Goal: Find specific page/section: Find specific page/section

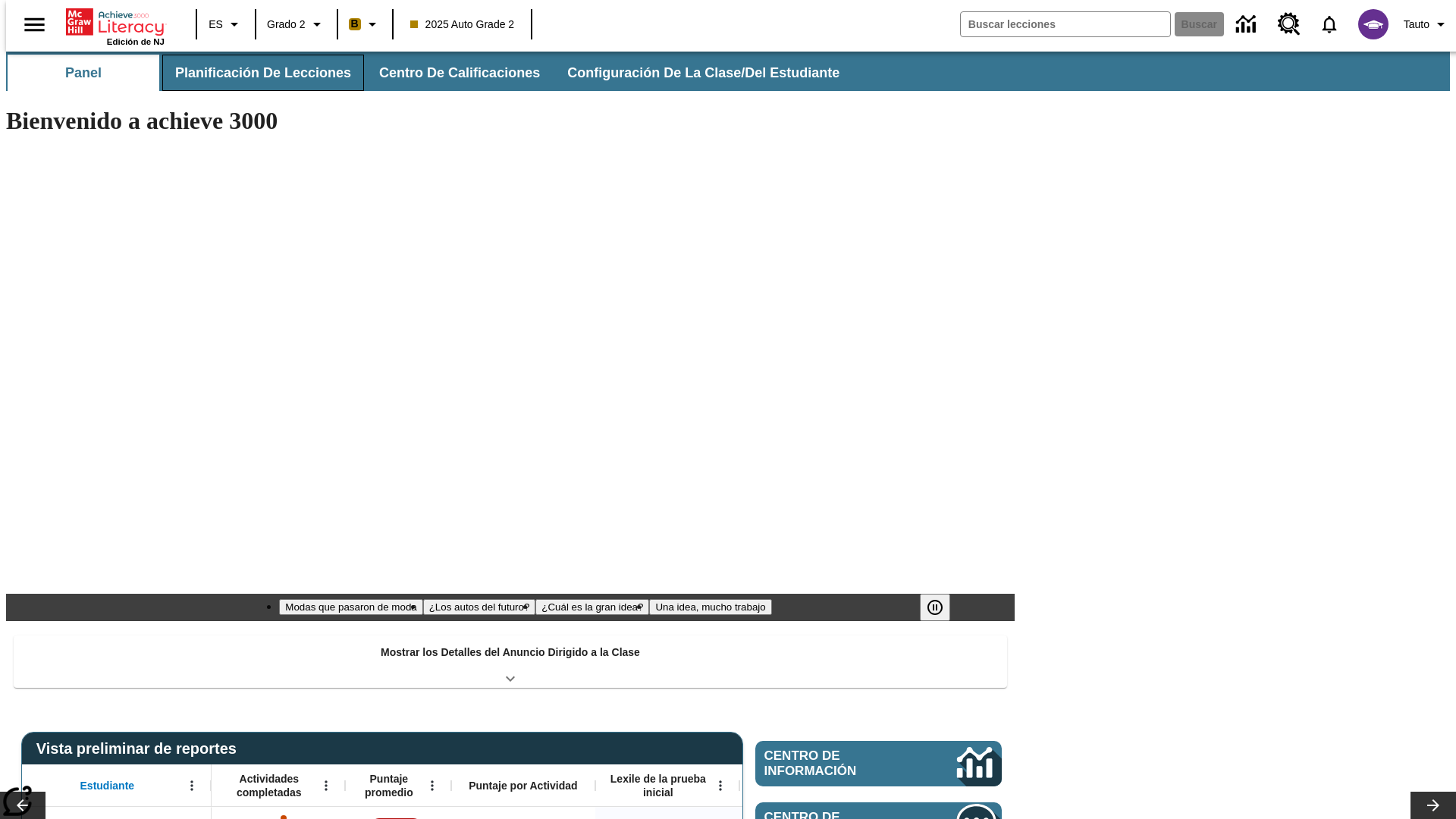
click at [254, 73] on button "Planificación de lecciones" at bounding box center [263, 73] width 202 height 37
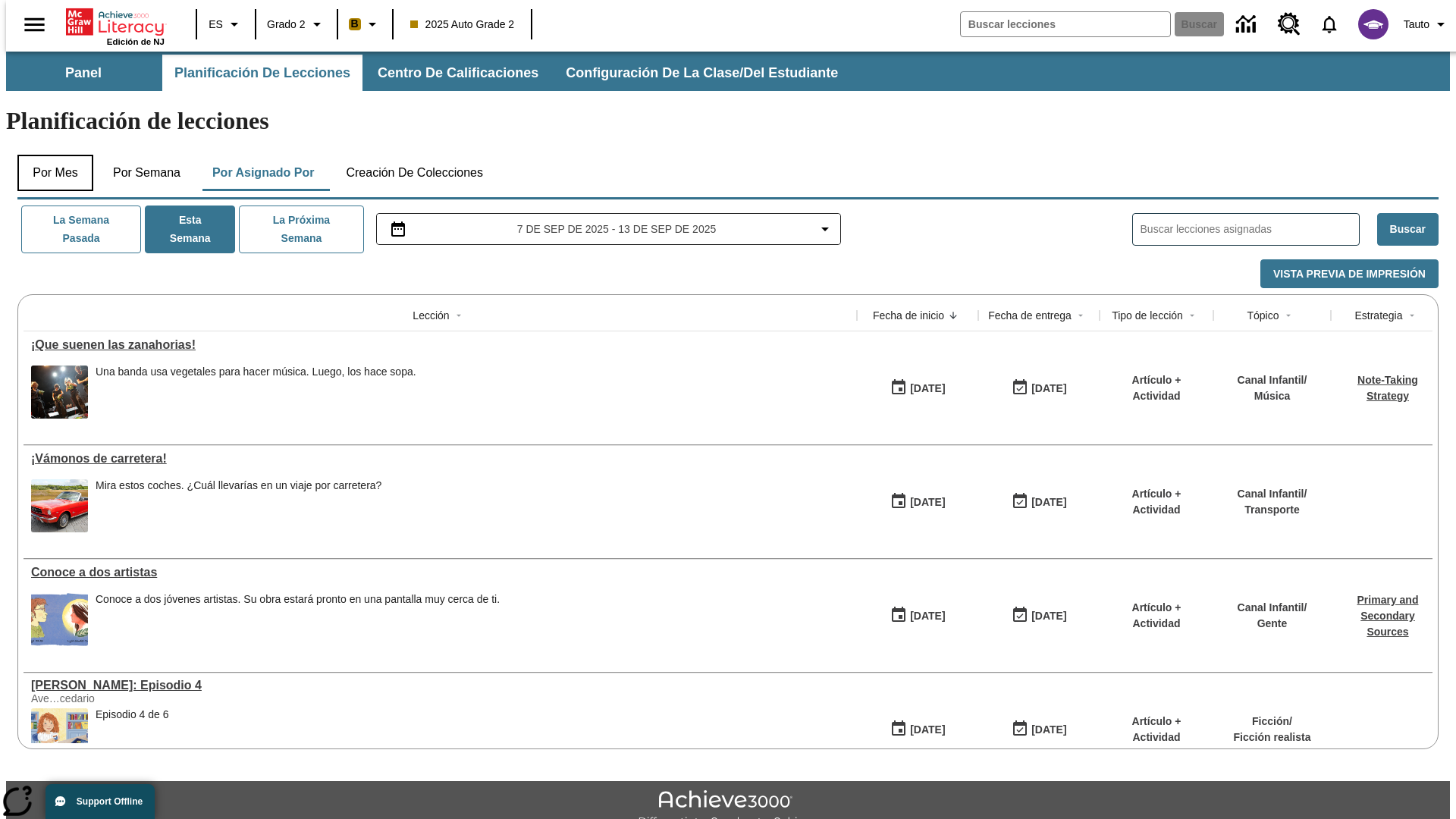
click at [49, 154] on button "Por mes" at bounding box center [55, 173] width 76 height 37
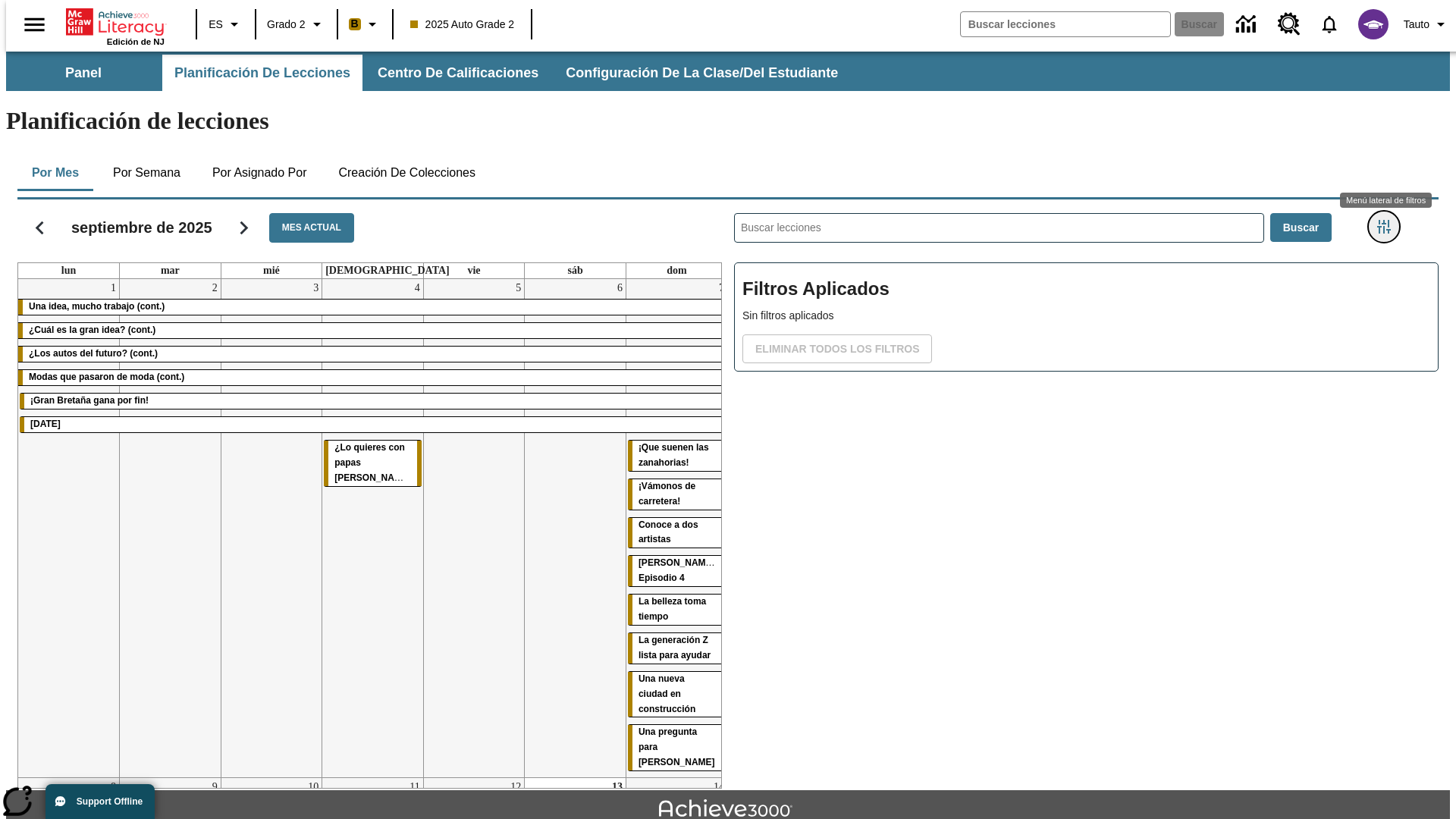
click at [1388, 220] on icon "Menú lateral de filtros" at bounding box center [1384, 227] width 14 height 14
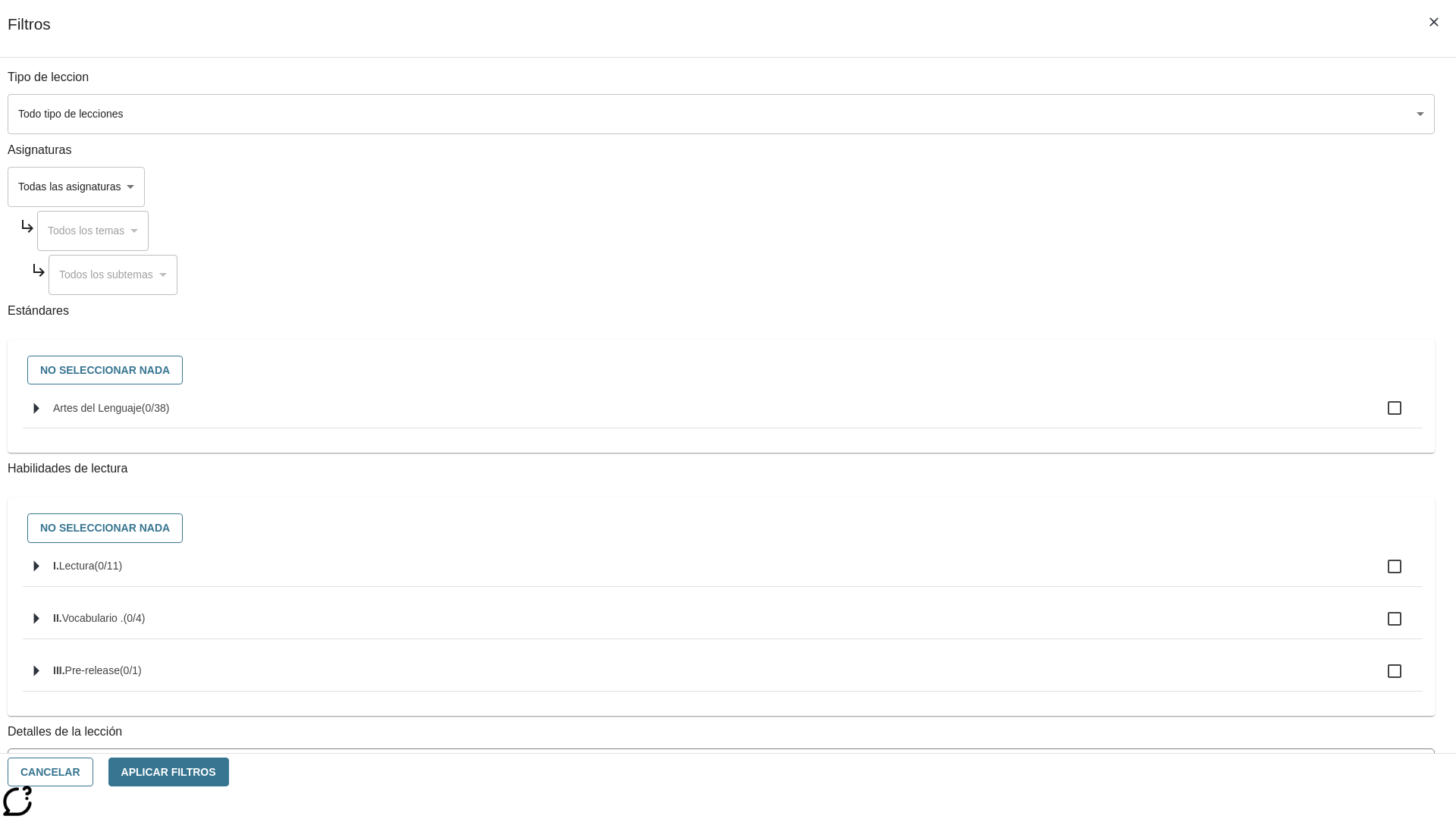
click at [1092, 114] on body "[MEDICAL_DATA] al contenido principal Edición de NJ ES Grado 2 B 2025 Auto Grad…" at bounding box center [728, 470] width 1444 height 837
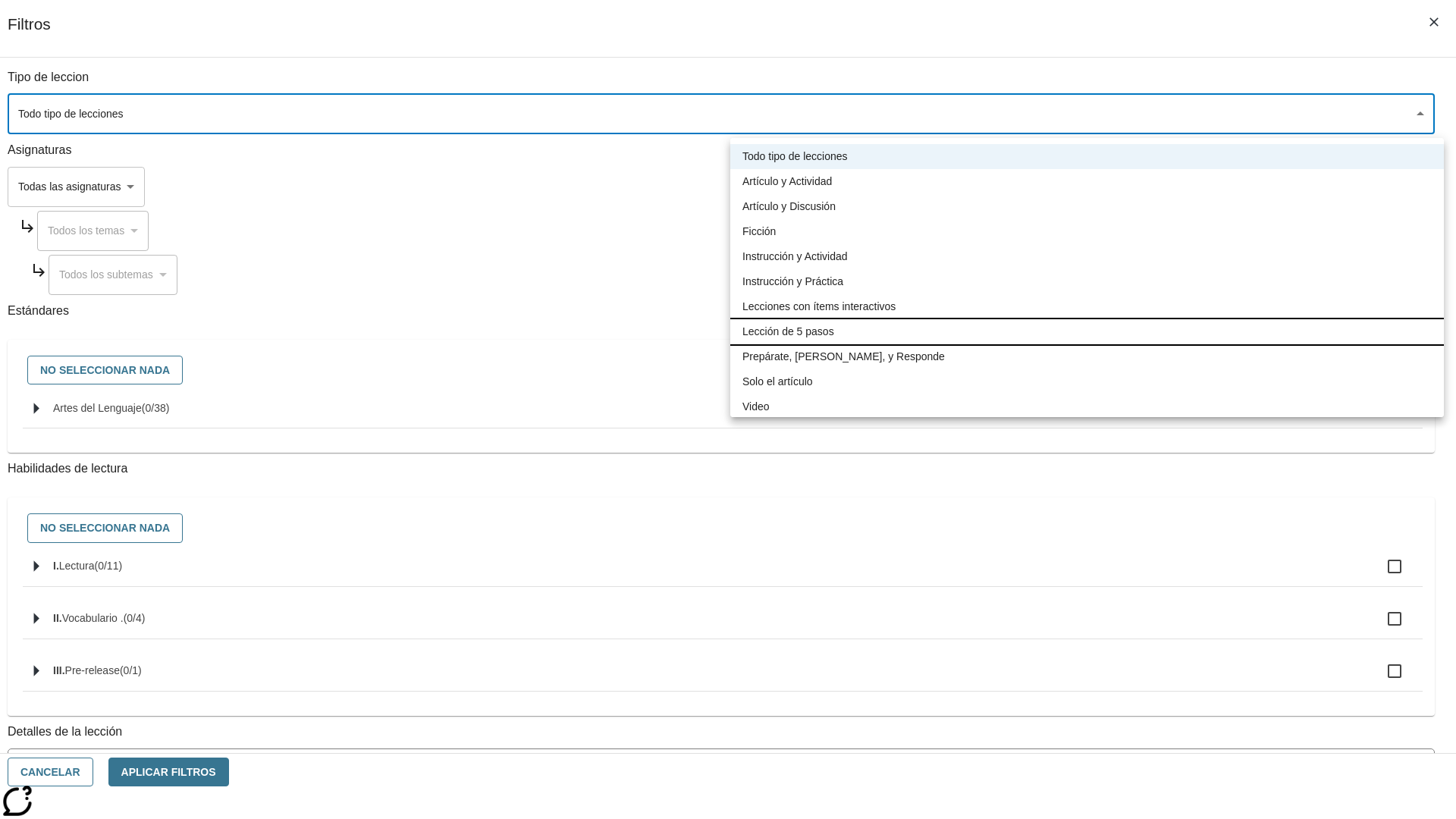
click at [1087, 332] on li "Lección de 5 pasos" at bounding box center [1087, 332] width 714 height 25
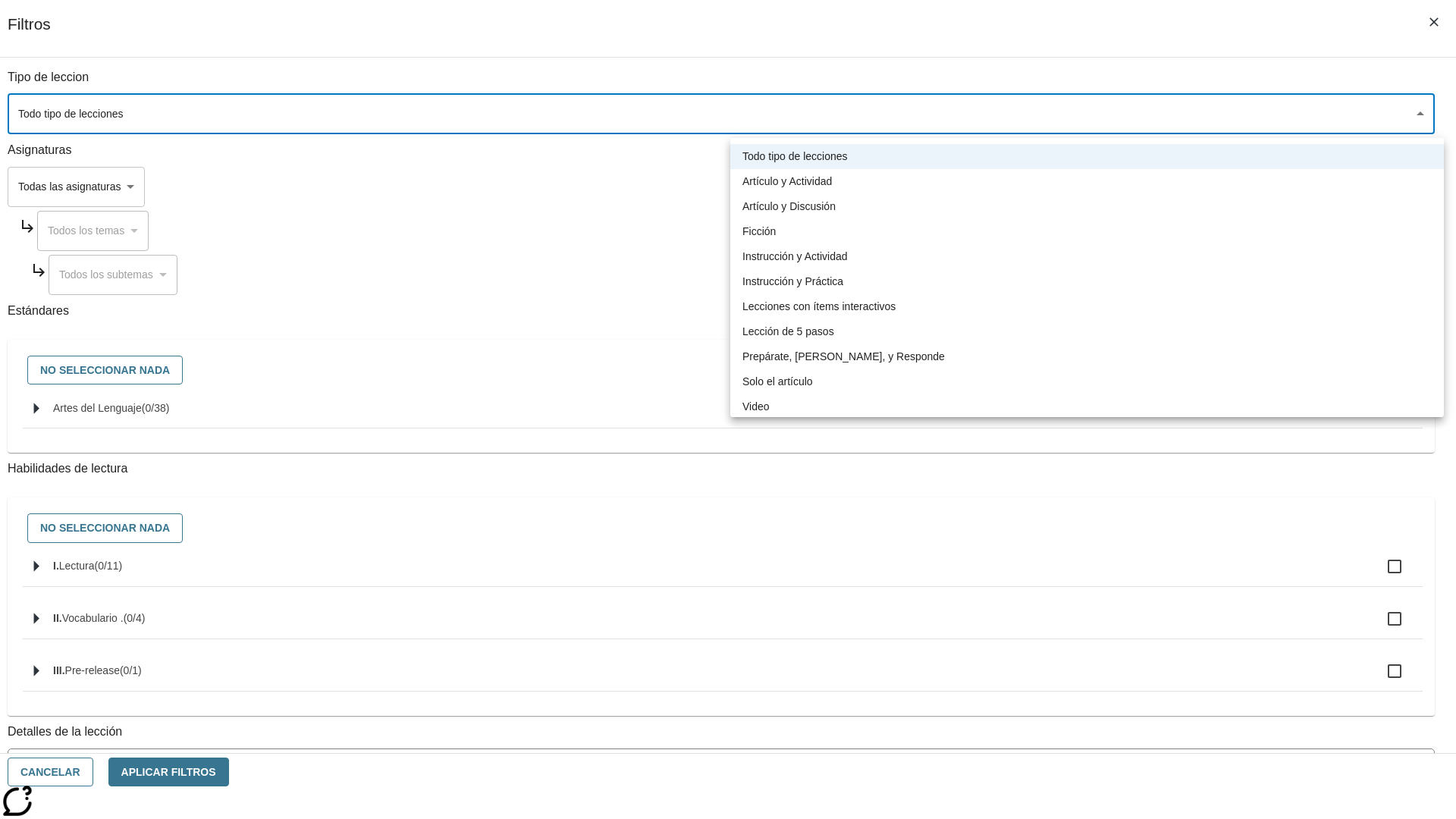
type input "1"
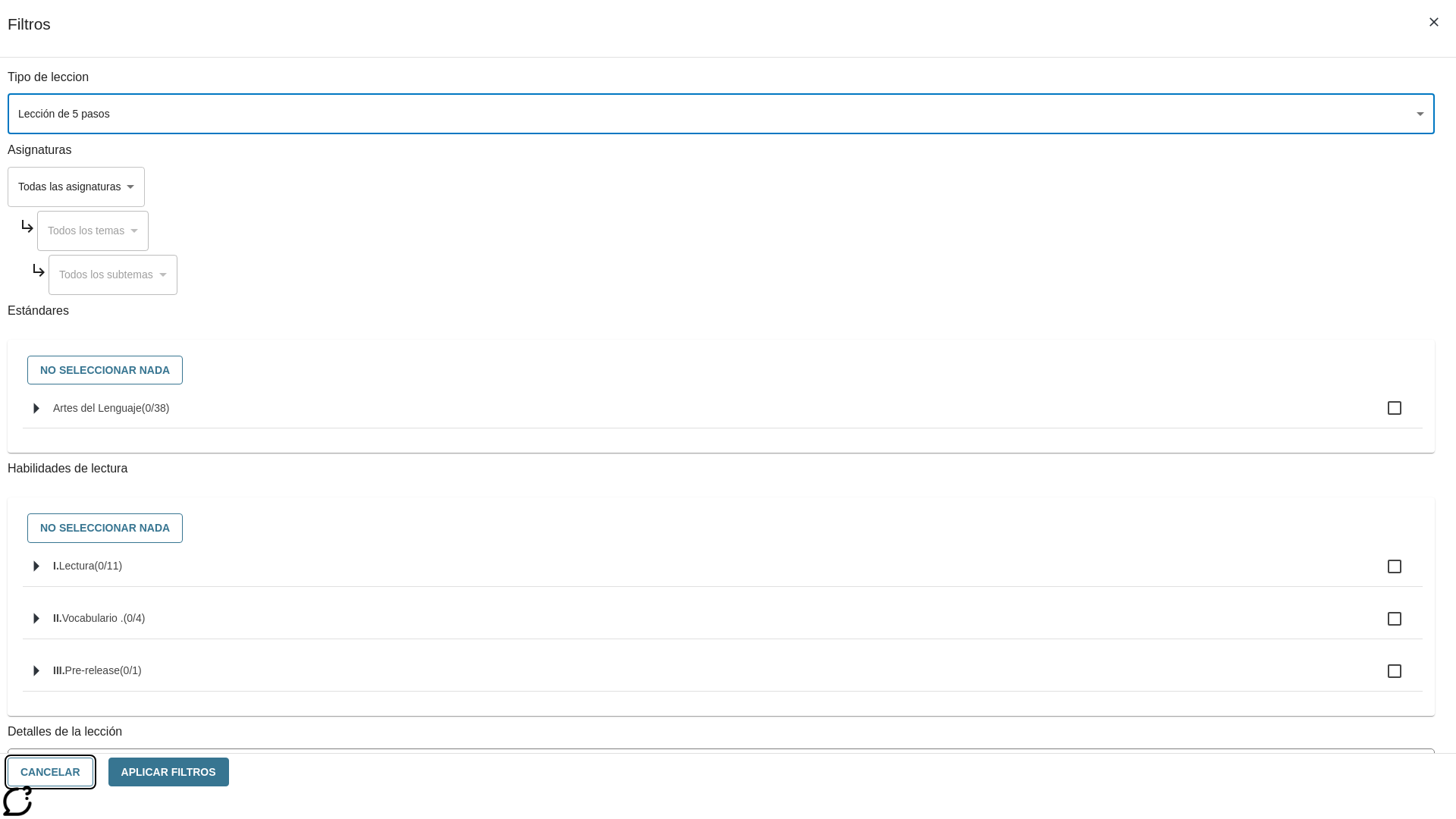
click at [93, 772] on button "Cancelar" at bounding box center [50, 772] width 86 height 30
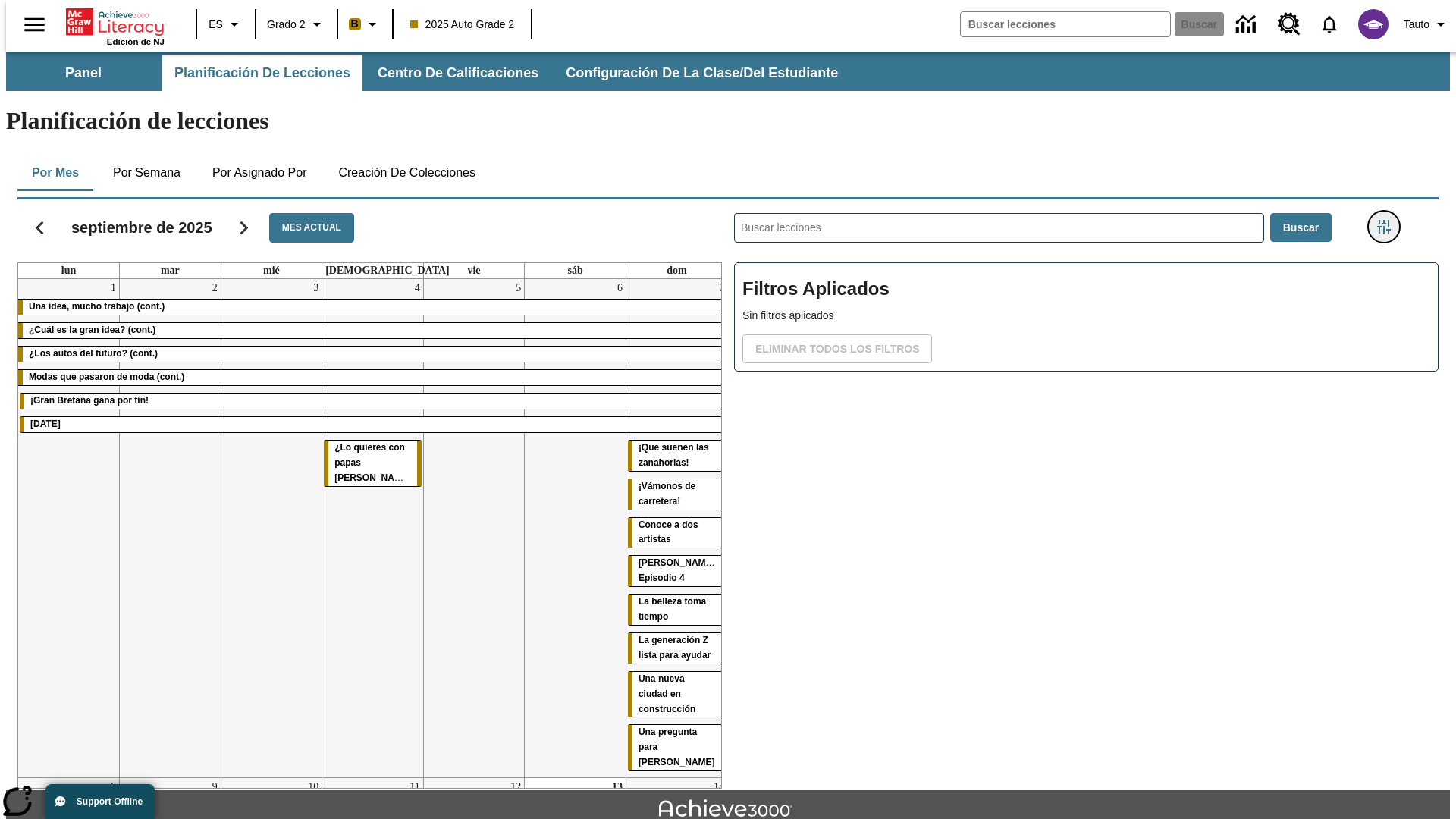
click at [1388, 220] on icon "Menú lateral de filtros" at bounding box center [1384, 227] width 14 height 14
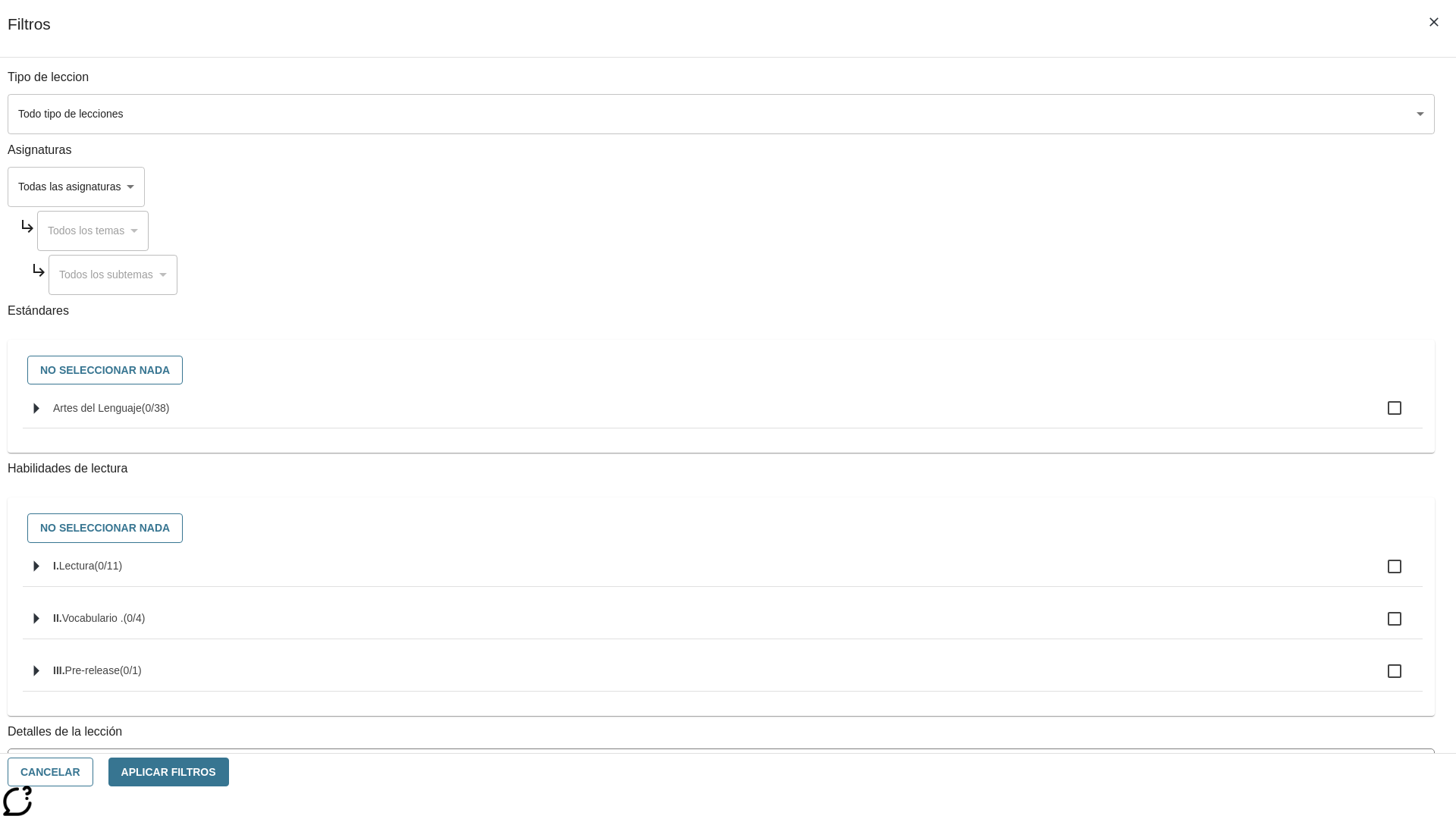
click at [1092, 114] on body "[MEDICAL_DATA] al contenido principal Edición de NJ ES Grado 2 B 2025 Auto Grad…" at bounding box center [728, 470] width 1444 height 837
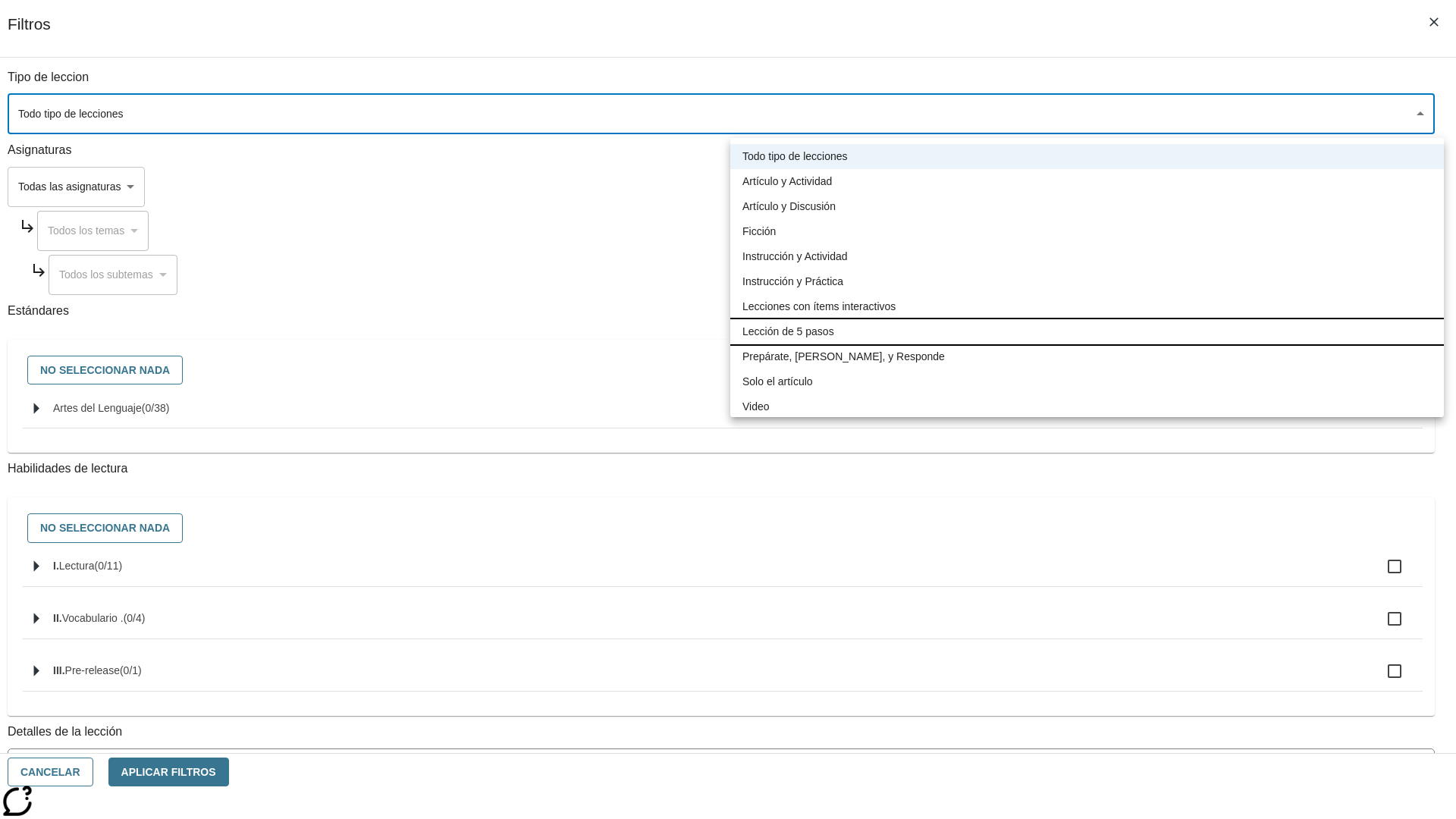
click at [1087, 332] on li "Lección de 5 pasos" at bounding box center [1087, 332] width 714 height 25
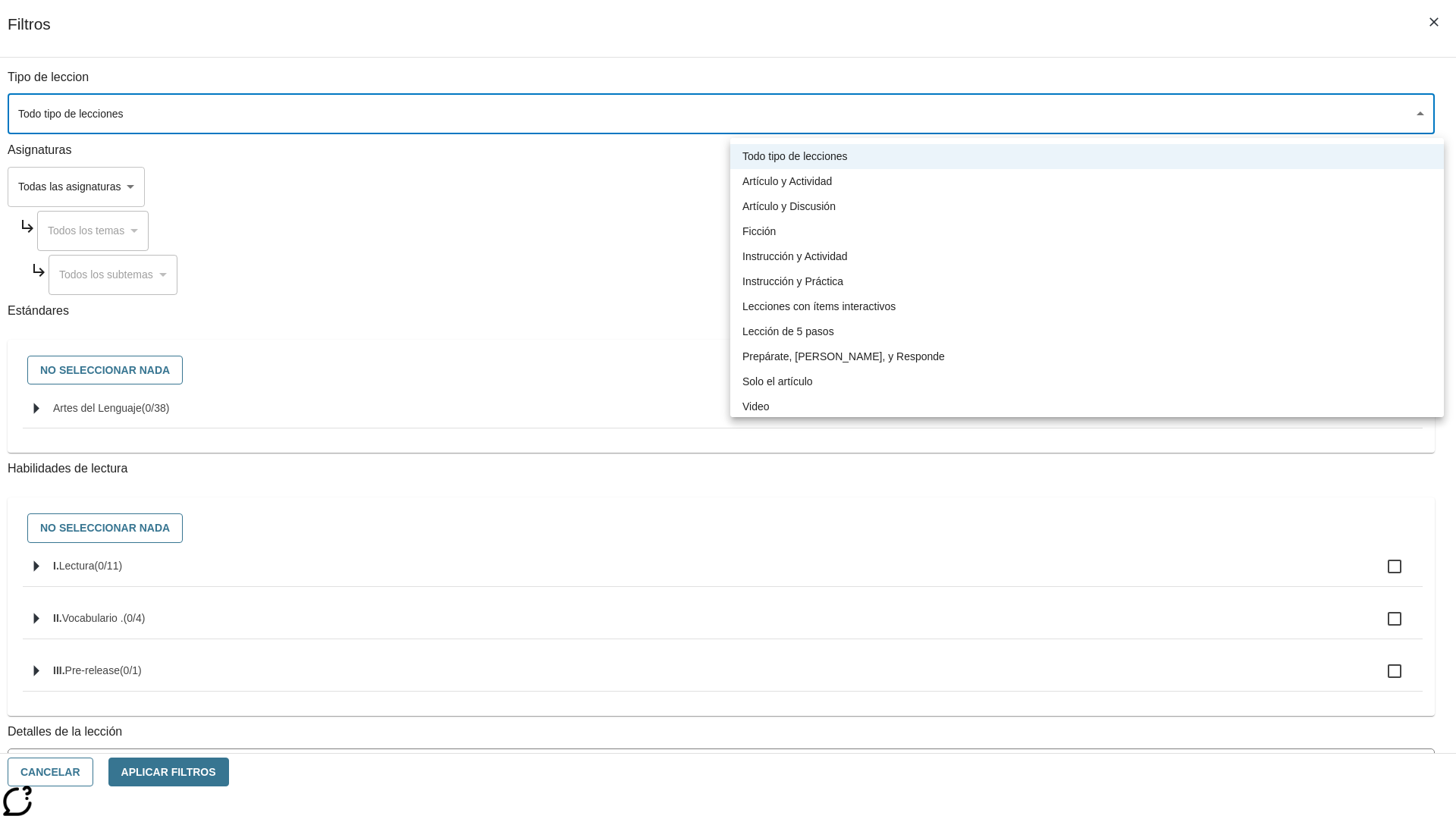
type input "1"
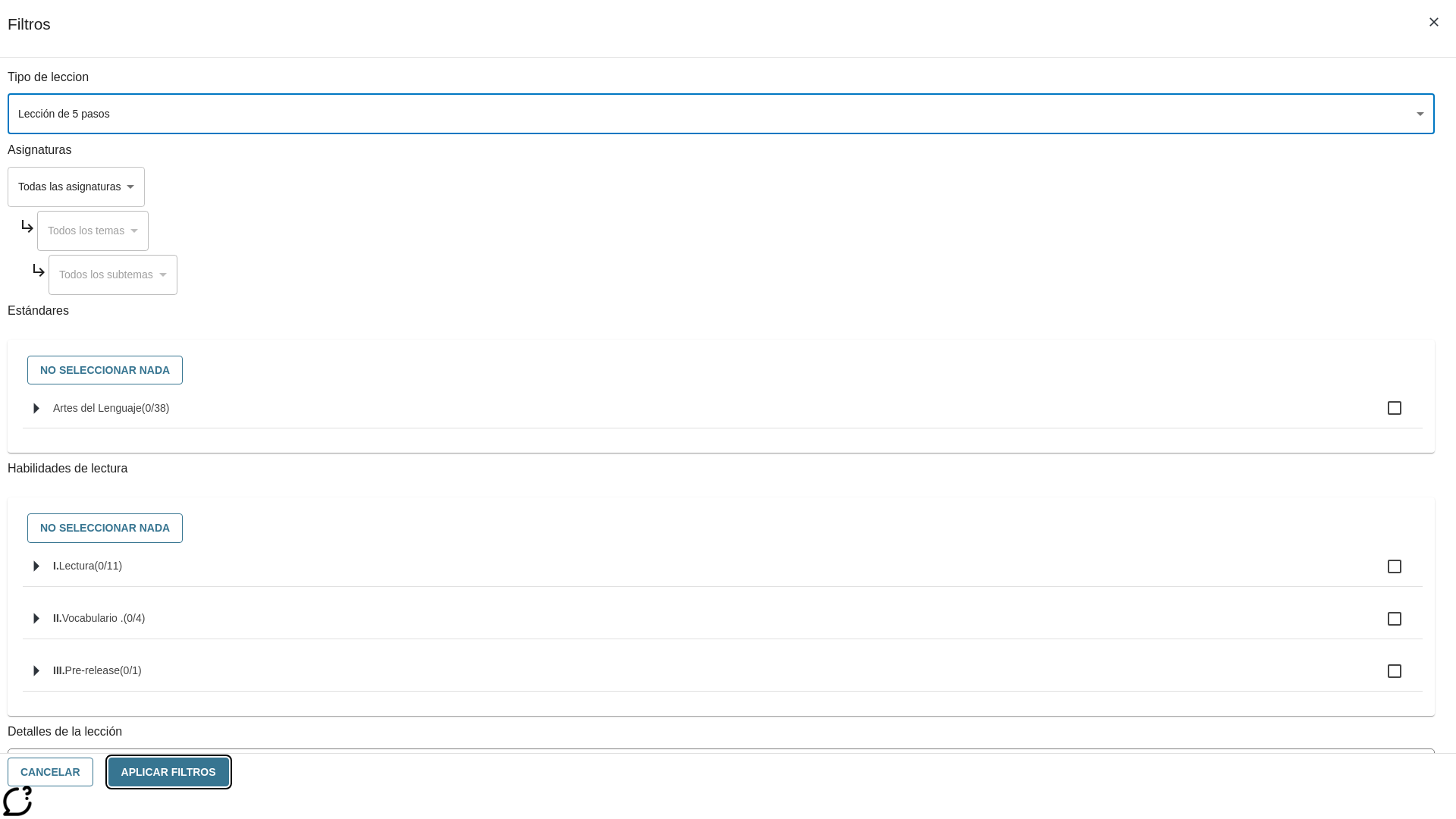
click at [229, 772] on button "Aplicar Filtros" at bounding box center [169, 772] width 121 height 30
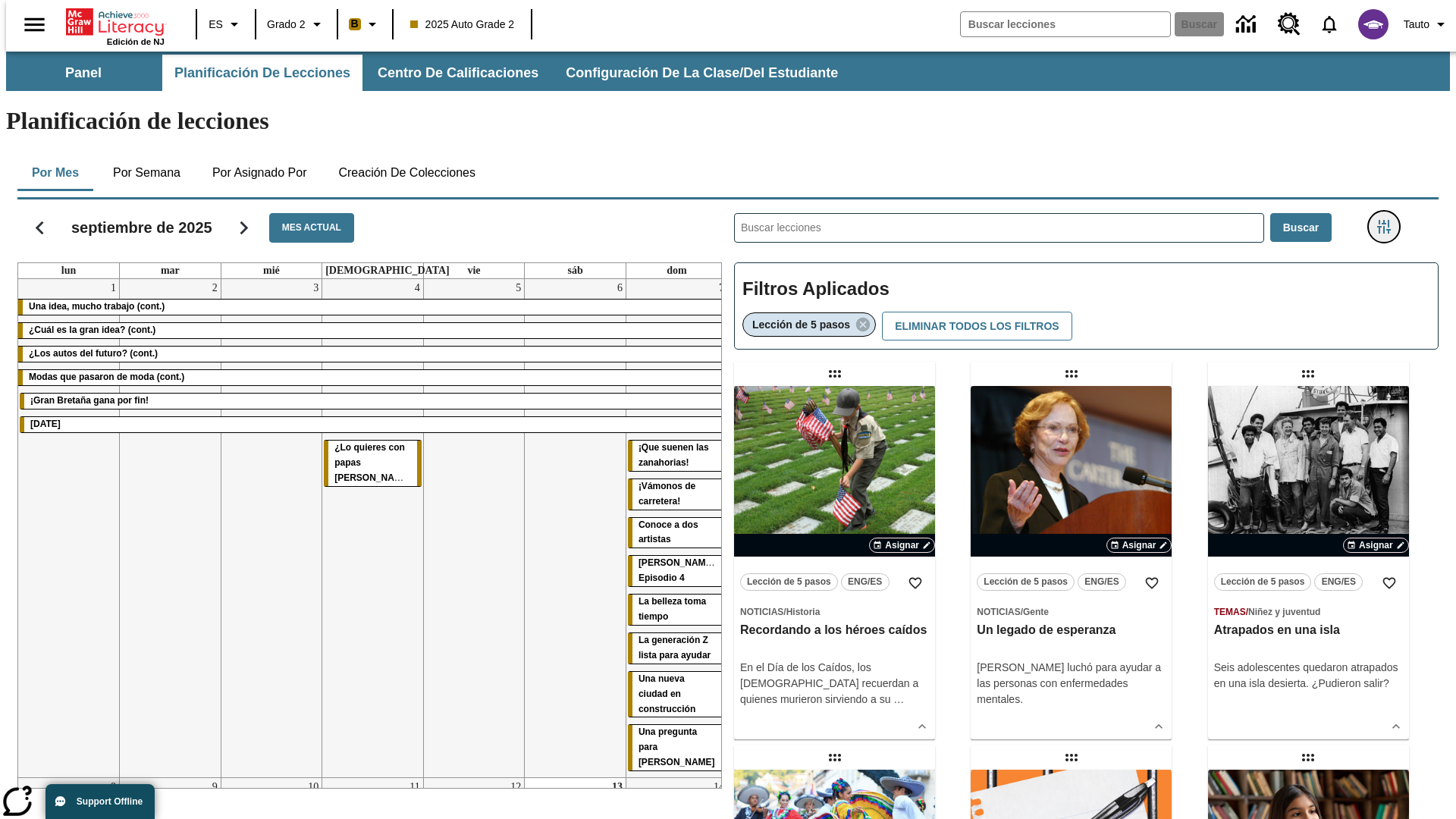
click at [1388, 220] on icon "Menú lateral de filtros" at bounding box center [1384, 227] width 14 height 14
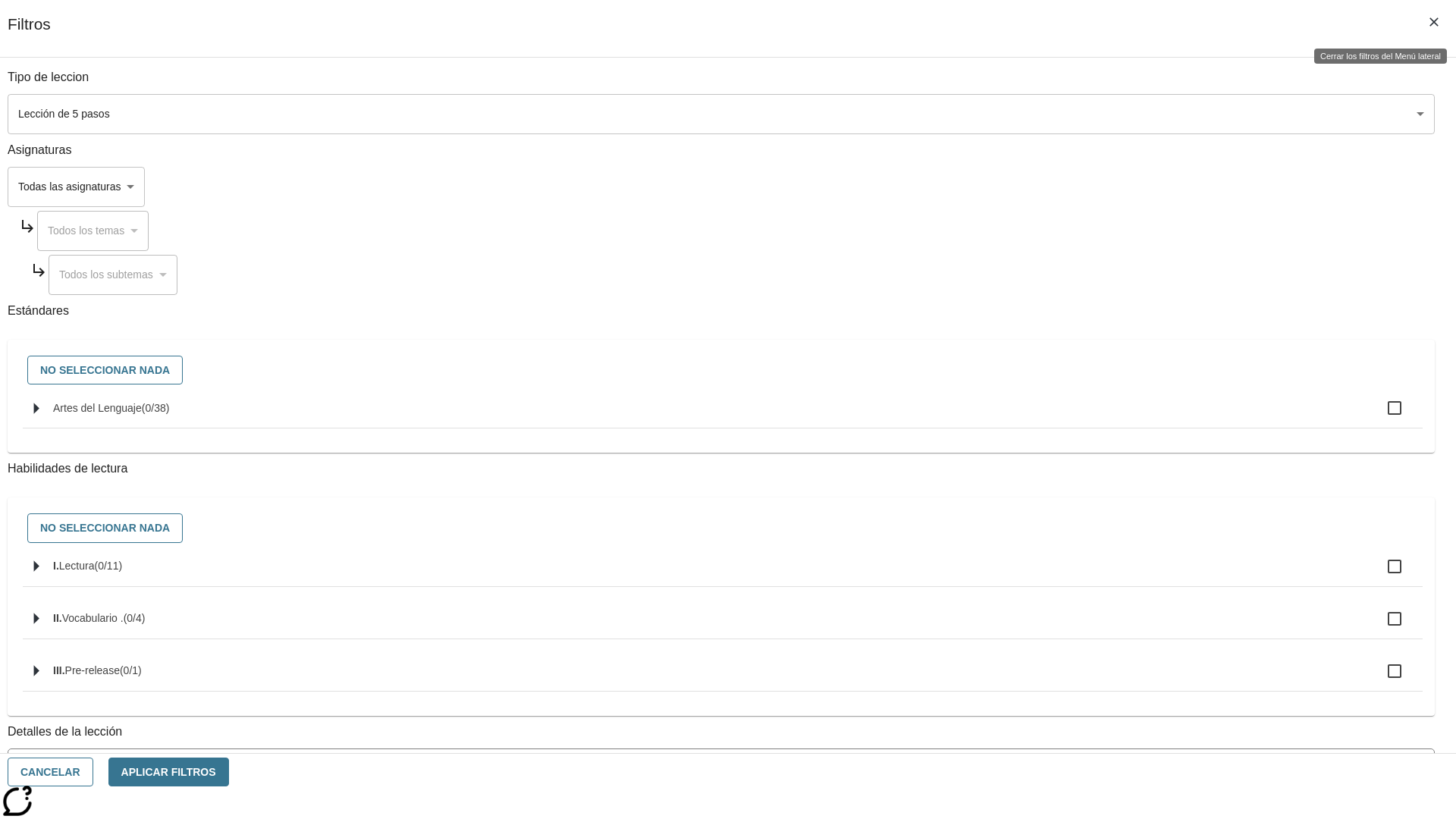
click at [1434, 22] on icon "Cerrar los filtros del Menú lateral" at bounding box center [1434, 22] width 9 height 9
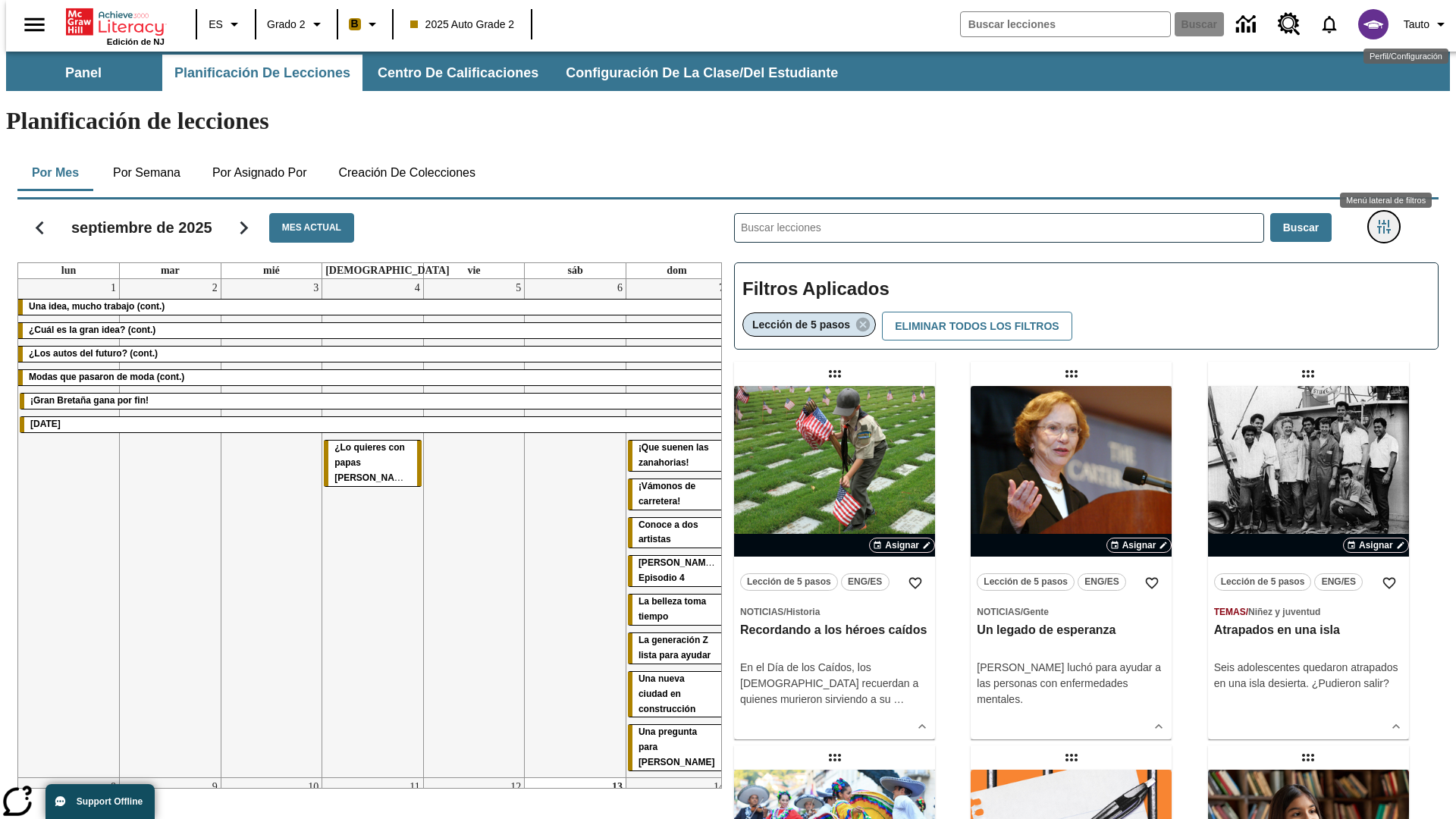
click at [1388, 220] on icon "Menú lateral de filtros" at bounding box center [1384, 227] width 14 height 14
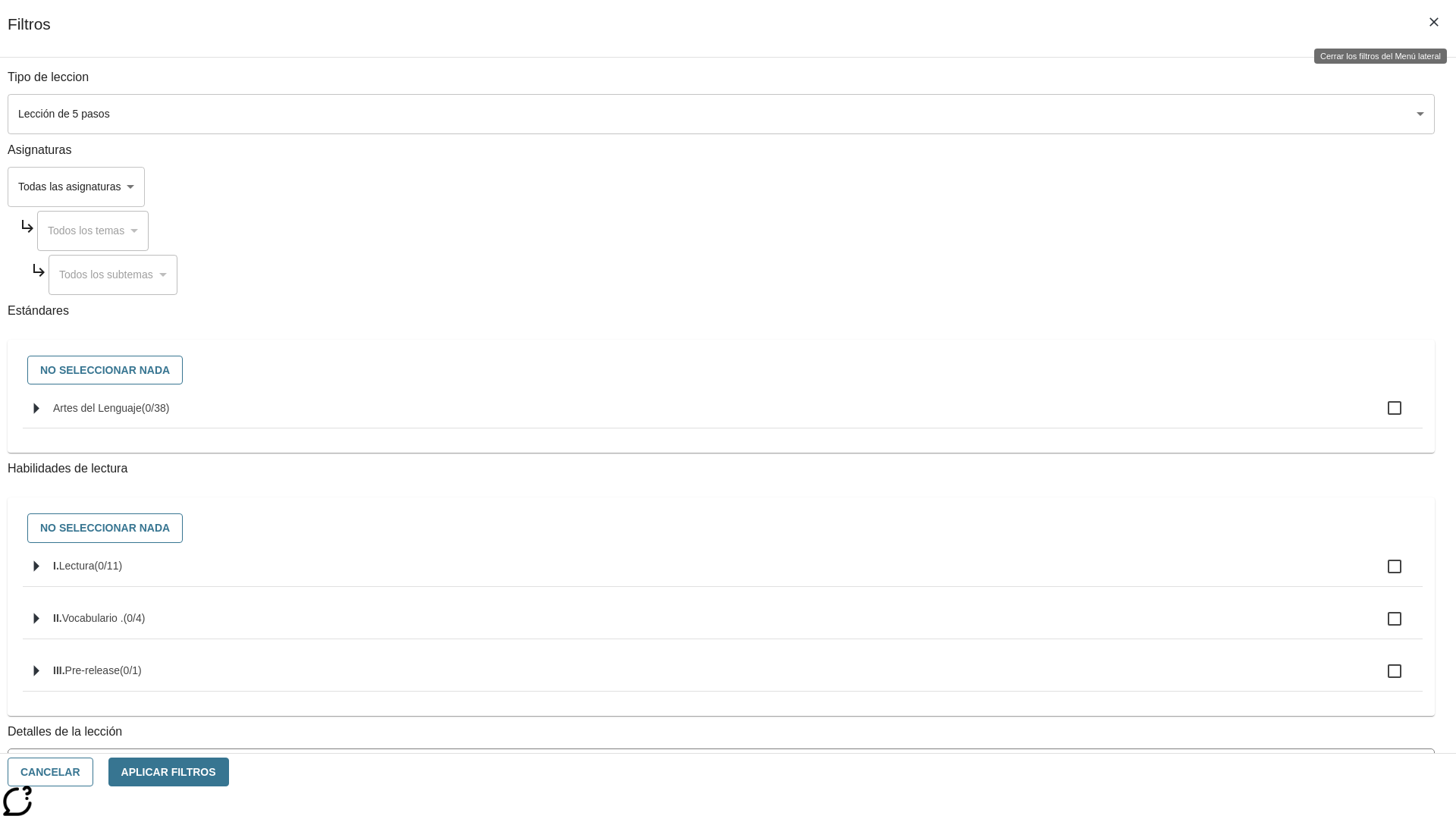
click at [1434, 22] on icon "Cerrar los filtros del Menú lateral" at bounding box center [1434, 22] width 9 height 9
click at [1388, 220] on icon "Menú lateral de filtros" at bounding box center [1384, 227] width 14 height 14
